Goal: Task Accomplishment & Management: Manage account settings

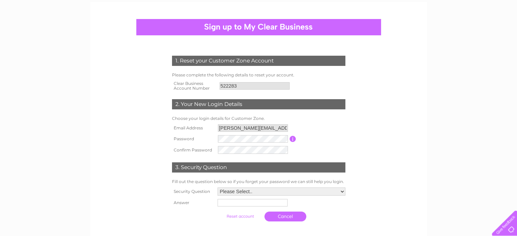
scroll to position [68, 0]
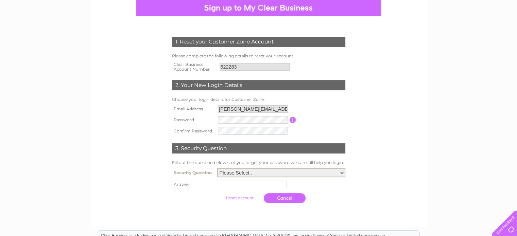
click at [340, 171] on select "Please Select.. In what town or city was your first job? In what town or city d…" at bounding box center [281, 172] width 128 height 9
click at [217, 168] on select "Please Select.. In what town or city was your first job? In what town or city d…" at bounding box center [281, 172] width 128 height 9
click at [272, 171] on select "Please Select.. In what town or city was your first job? In what town or city d…" at bounding box center [281, 172] width 128 height 9
select select "1"
click at [217, 168] on select "Please Select.. In what town or city was your first job? In what town or city d…" at bounding box center [281, 172] width 128 height 9
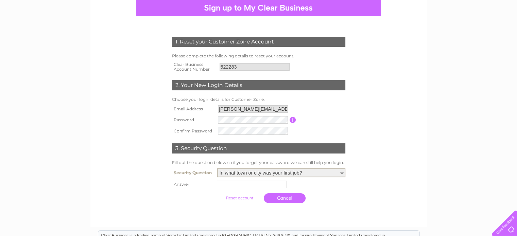
click at [254, 184] on input "text" at bounding box center [252, 184] width 70 height 7
type input "Lawmarnock"
click at [276, 197] on link "Cancel" at bounding box center [285, 198] width 42 height 10
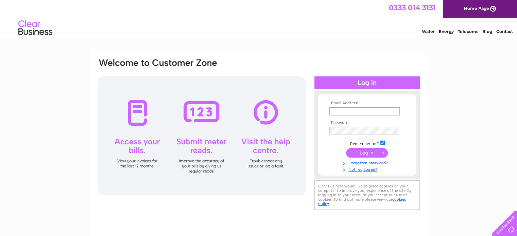
click at [351, 110] on input "text" at bounding box center [364, 111] width 71 height 8
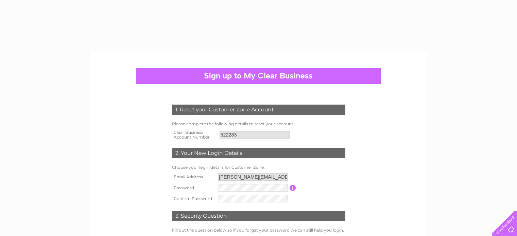
select select "1"
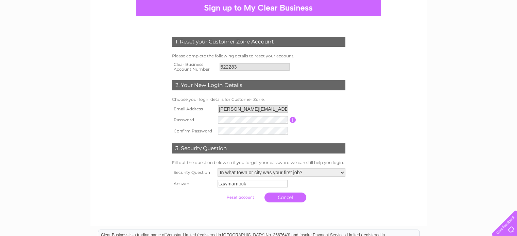
click at [239, 197] on input "submit" at bounding box center [240, 198] width 42 height 10
click at [241, 196] on input "submit" at bounding box center [240, 198] width 42 height 10
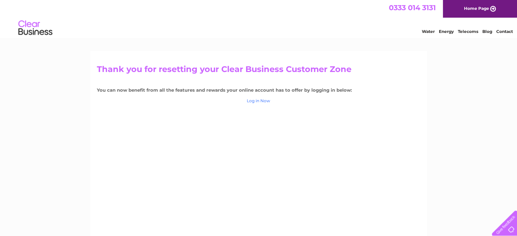
click at [259, 101] on link "Log in Now" at bounding box center [258, 100] width 23 height 5
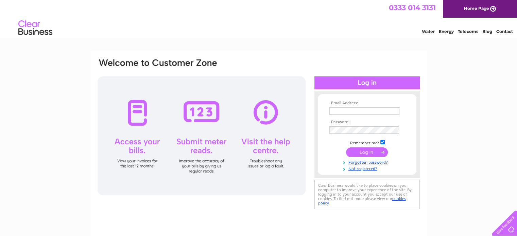
click at [336, 108] on input "text" at bounding box center [364, 110] width 70 height 7
type input "w.carruth@btinternet.com"
click at [377, 148] on input "submit" at bounding box center [367, 152] width 42 height 10
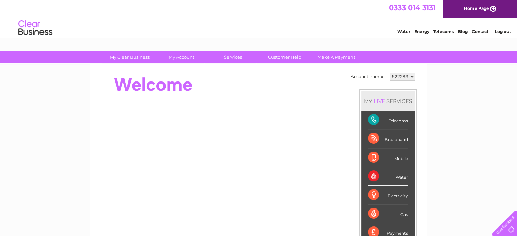
click at [394, 119] on div "Telecoms" at bounding box center [388, 120] width 40 height 19
click at [371, 115] on div "Telecoms" at bounding box center [388, 120] width 40 height 19
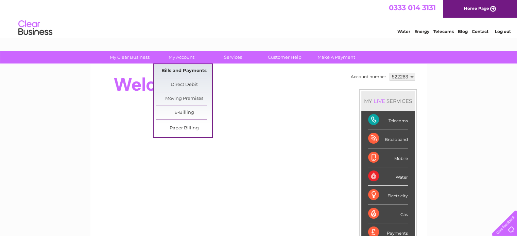
click at [182, 68] on link "Bills and Payments" at bounding box center [184, 71] width 56 height 14
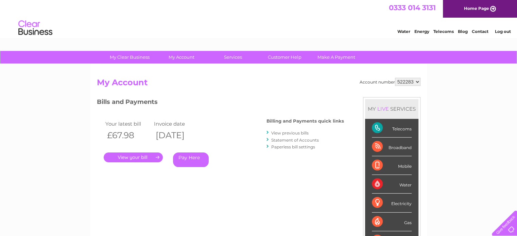
click at [157, 155] on link "." at bounding box center [133, 158] width 59 height 10
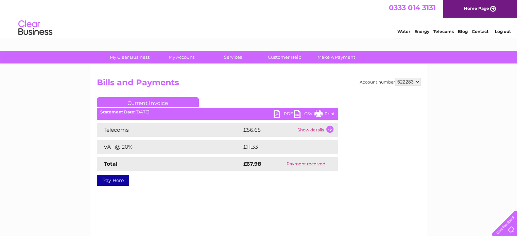
click at [303, 126] on td "Show details" at bounding box center [317, 130] width 42 height 14
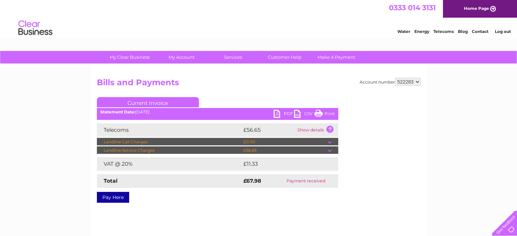
click at [287, 112] on link "PDF" at bounding box center [283, 115] width 20 height 10
click at [281, 57] on link "Customer Help" at bounding box center [284, 57] width 56 height 13
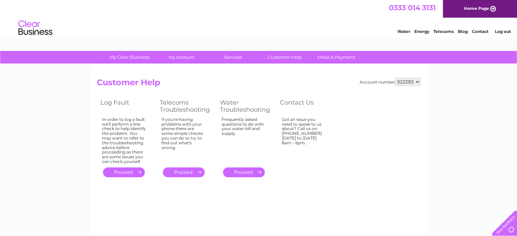
click at [478, 31] on link "Contact" at bounding box center [480, 31] width 17 height 5
